Goal: Information Seeking & Learning: Learn about a topic

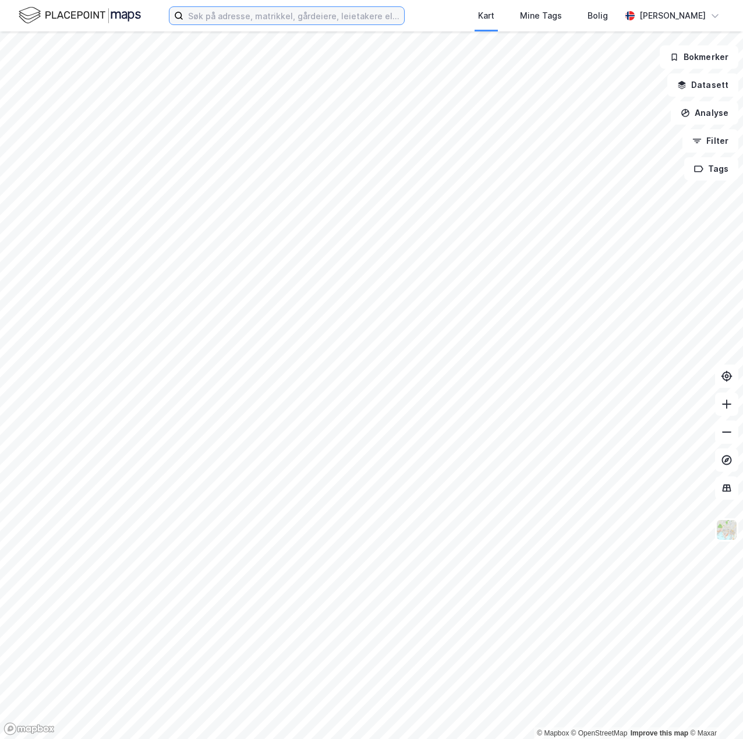
click at [218, 19] on input at bounding box center [293, 15] width 221 height 17
